Goal: Task Accomplishment & Management: Use online tool/utility

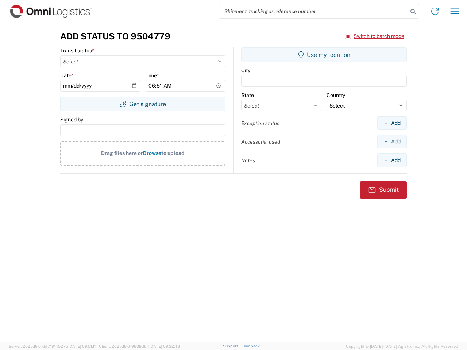
click at [313, 11] on input "search" at bounding box center [313, 11] width 189 height 14
click at [413, 12] on icon at bounding box center [413, 12] width 10 height 10
click at [435, 11] on icon at bounding box center [435, 11] width 12 height 12
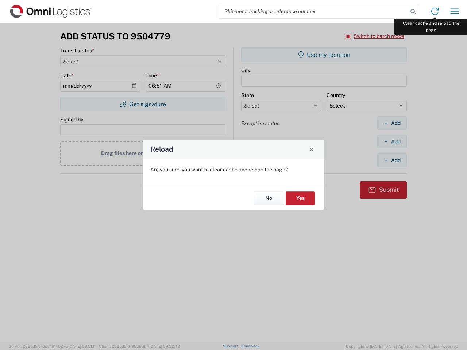
click at [454, 11] on div "Reload Are you sure, you want to clear cache and reload the page? No Yes" at bounding box center [233, 175] width 467 height 350
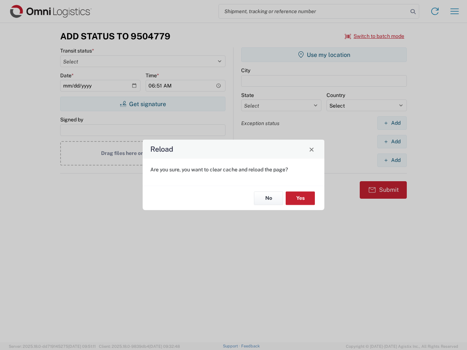
click at [375, 36] on div "Reload Are you sure, you want to clear cache and reload the page? No Yes" at bounding box center [233, 175] width 467 height 350
click at [143, 104] on div "Reload Are you sure, you want to clear cache and reload the page? No Yes" at bounding box center [233, 175] width 467 height 350
click at [324, 55] on div "Reload Are you sure, you want to clear cache and reload the page? No Yes" at bounding box center [233, 175] width 467 height 350
click at [392, 123] on div "Reload Are you sure, you want to clear cache and reload the page? No Yes" at bounding box center [233, 175] width 467 height 350
click at [392, 142] on div "Reload Are you sure, you want to clear cache and reload the page? No Yes" at bounding box center [233, 175] width 467 height 350
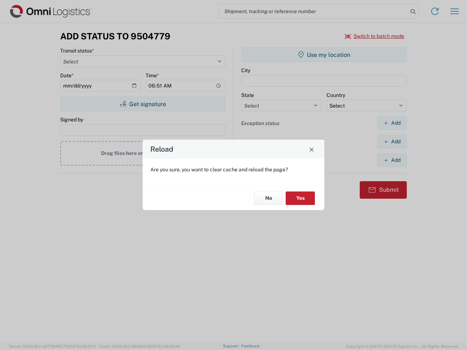
click at [392, 160] on div "Reload Are you sure, you want to clear cache and reload the page? No Yes" at bounding box center [233, 175] width 467 height 350
